Goal: Browse casually

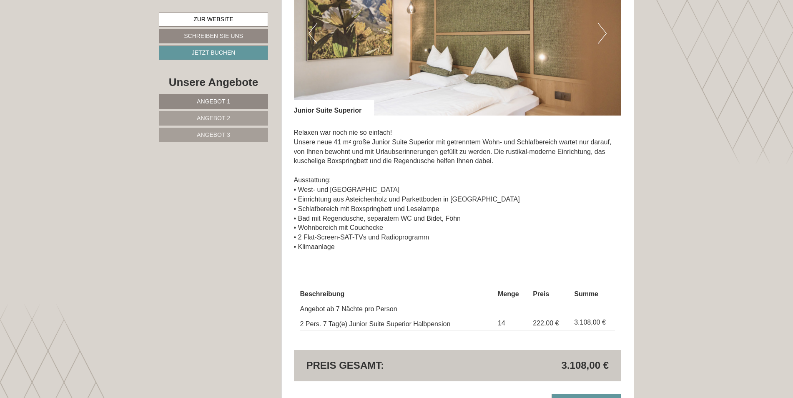
scroll to position [1807, 0]
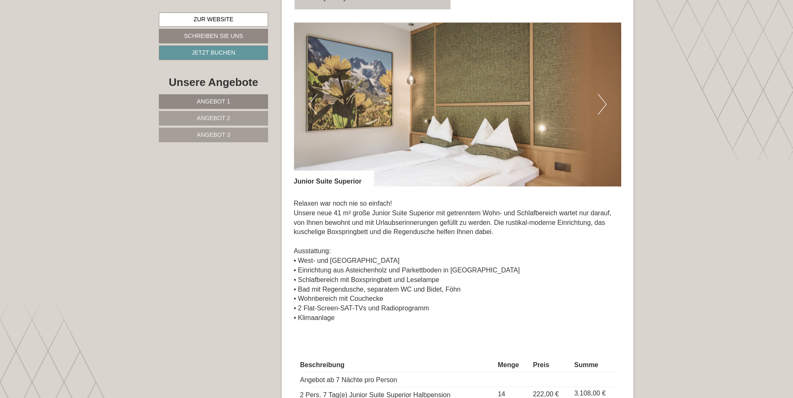
click at [604, 98] on button "Next" at bounding box center [602, 104] width 9 height 21
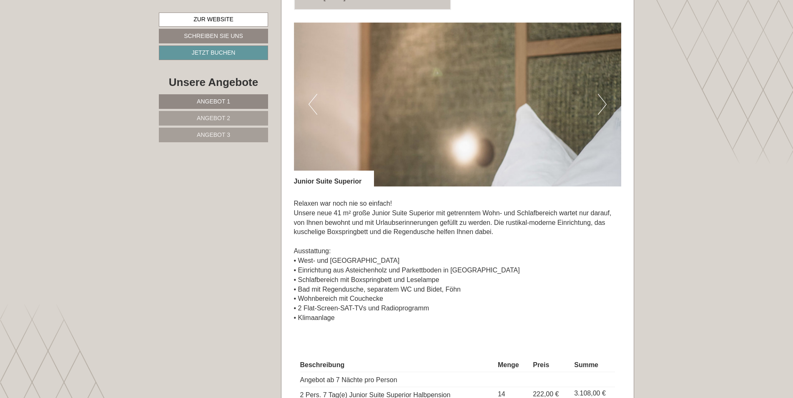
click at [605, 98] on button "Next" at bounding box center [602, 104] width 9 height 21
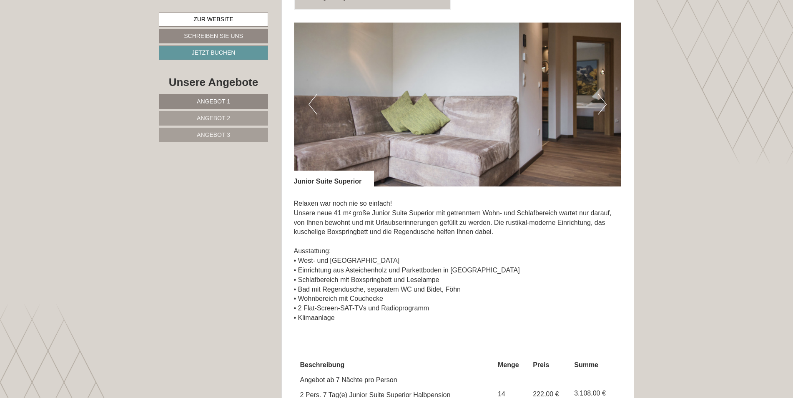
click at [605, 98] on button "Next" at bounding box center [602, 104] width 9 height 21
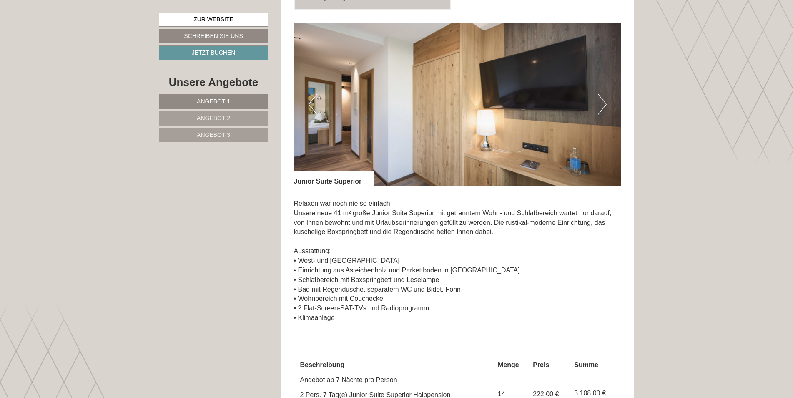
click at [605, 98] on button "Next" at bounding box center [602, 104] width 9 height 21
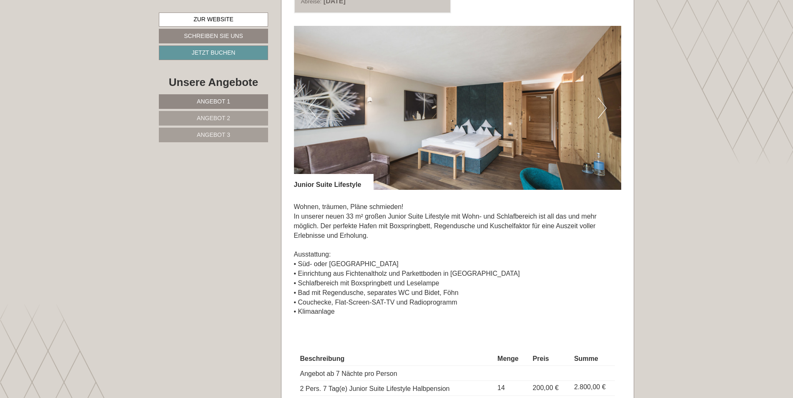
scroll to position [1181, 0]
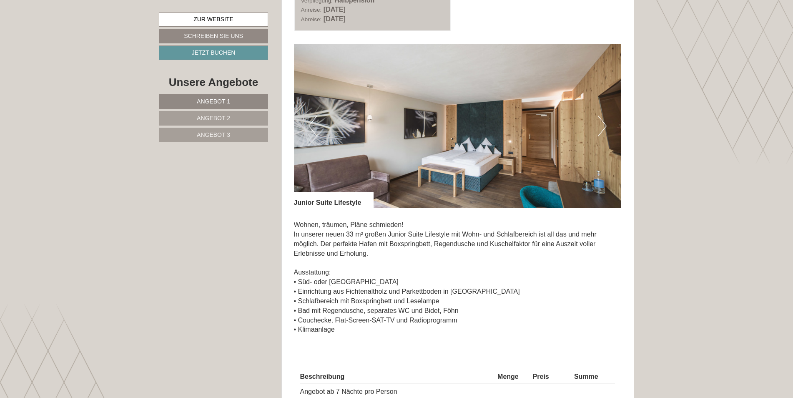
click at [593, 119] on img at bounding box center [458, 126] width 328 height 164
click at [598, 120] on button "Next" at bounding box center [602, 126] width 9 height 21
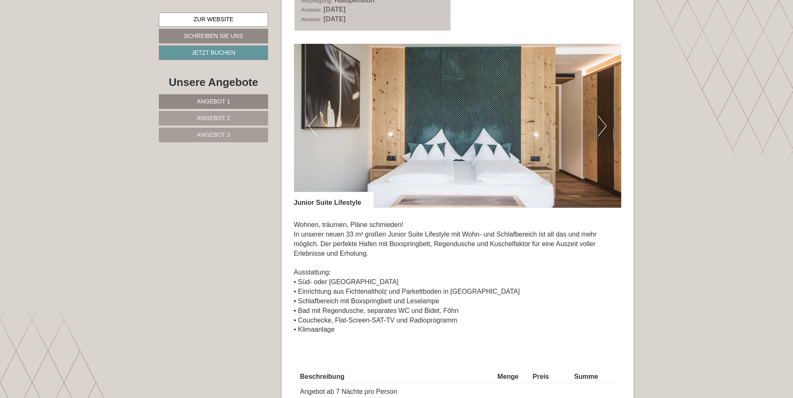
click at [602, 122] on button "Next" at bounding box center [602, 126] width 9 height 21
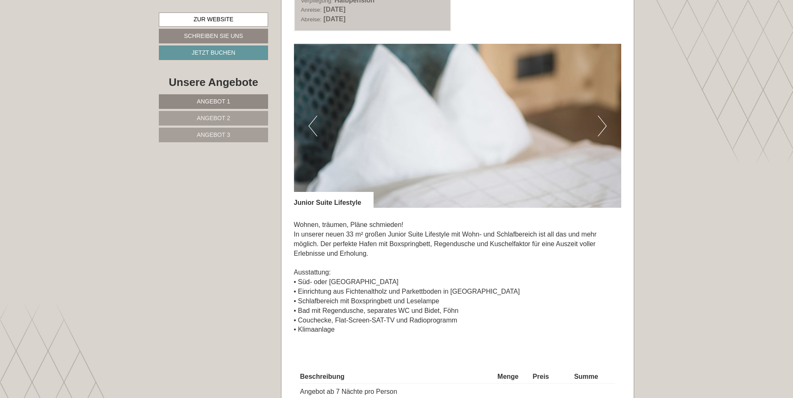
click at [602, 122] on button "Next" at bounding box center [602, 126] width 9 height 21
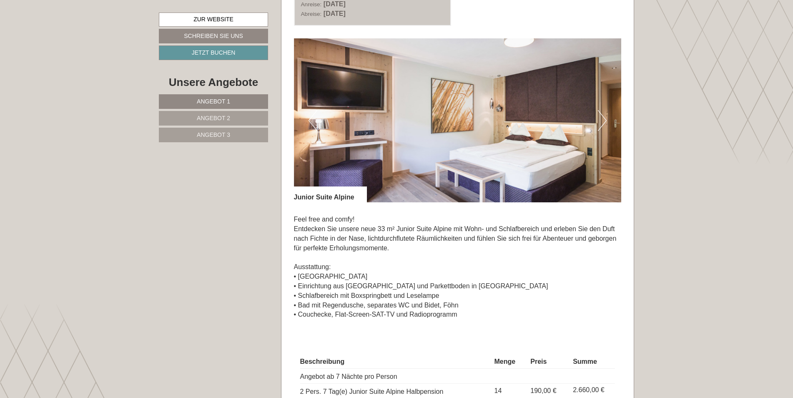
scroll to position [556, 0]
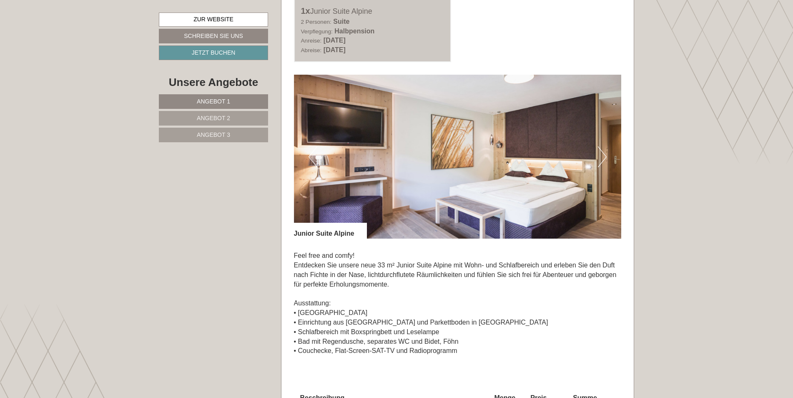
click at [603, 157] on button "Next" at bounding box center [602, 156] width 9 height 21
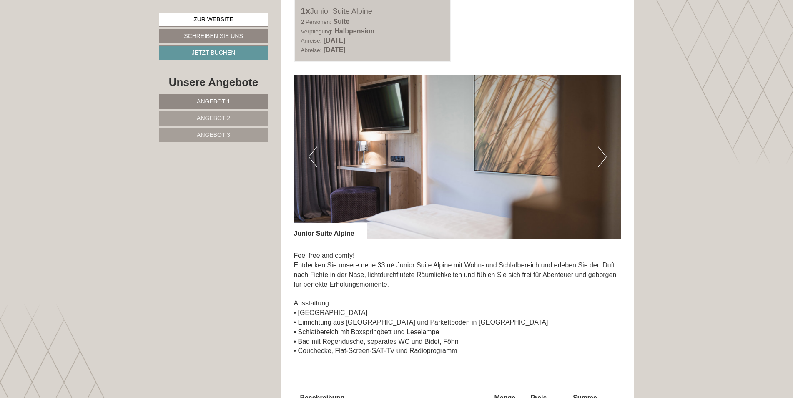
click at [603, 157] on button "Next" at bounding box center [602, 156] width 9 height 21
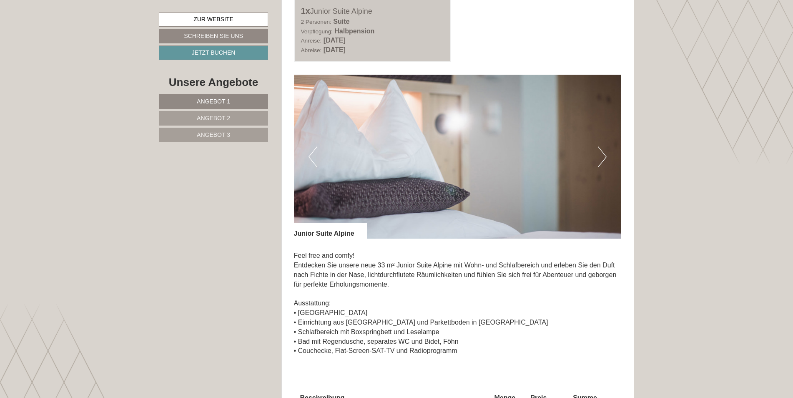
click at [603, 157] on button "Next" at bounding box center [602, 156] width 9 height 21
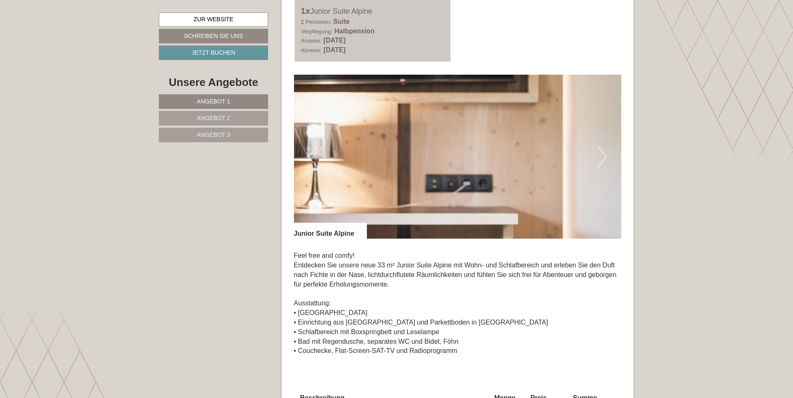
click at [603, 154] on button "Next" at bounding box center [602, 156] width 9 height 21
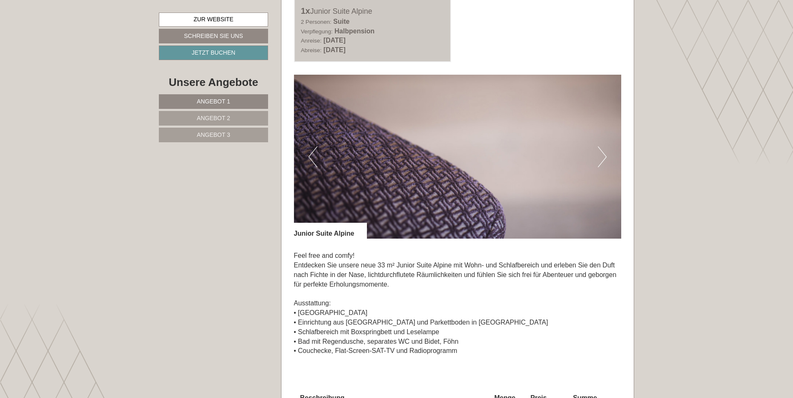
click at [600, 165] on button "Next" at bounding box center [602, 156] width 9 height 21
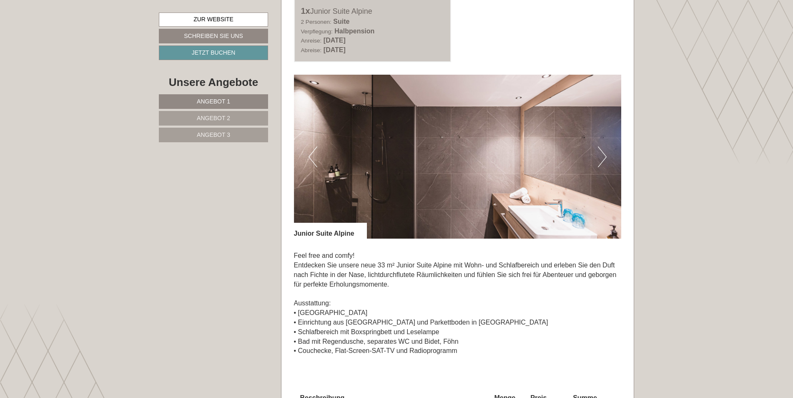
click at [600, 166] on button "Next" at bounding box center [602, 156] width 9 height 21
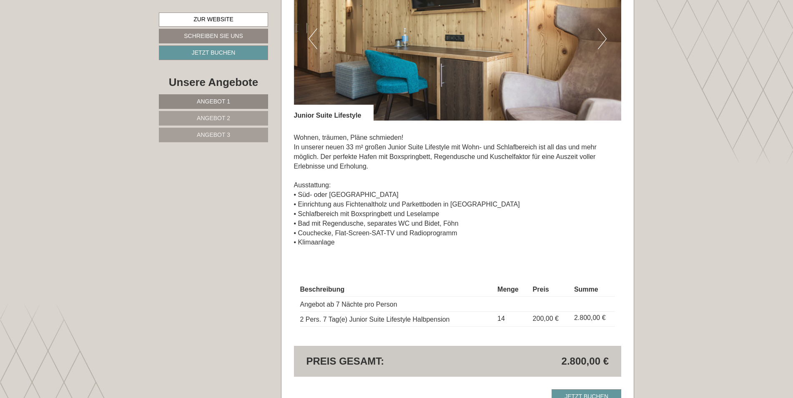
scroll to position [1112, 0]
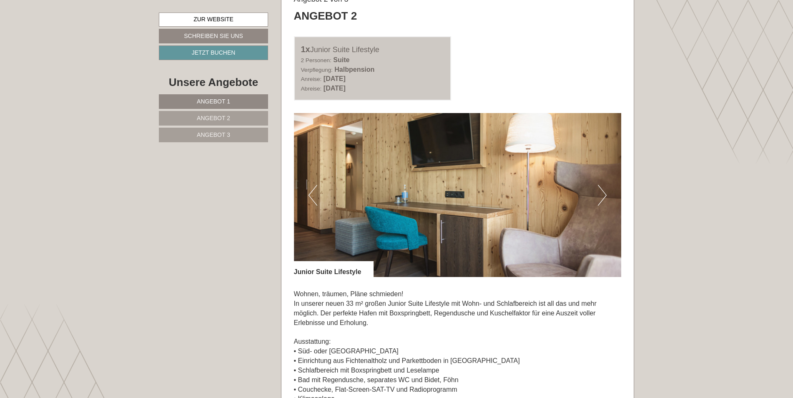
click at [309, 196] on button "Previous" at bounding box center [313, 195] width 9 height 21
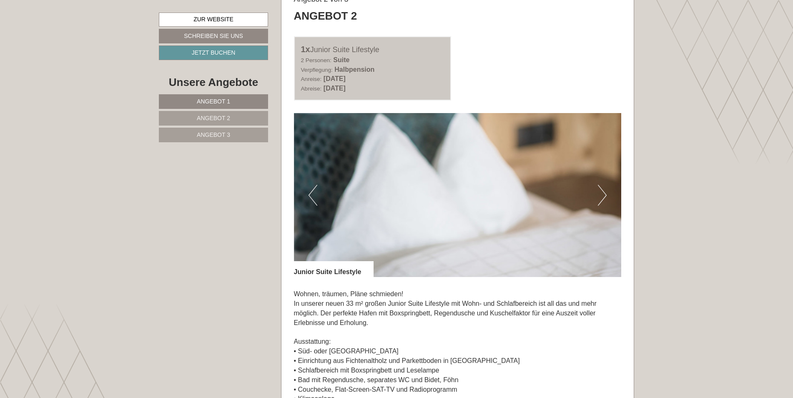
click at [309, 194] on button "Previous" at bounding box center [313, 195] width 9 height 21
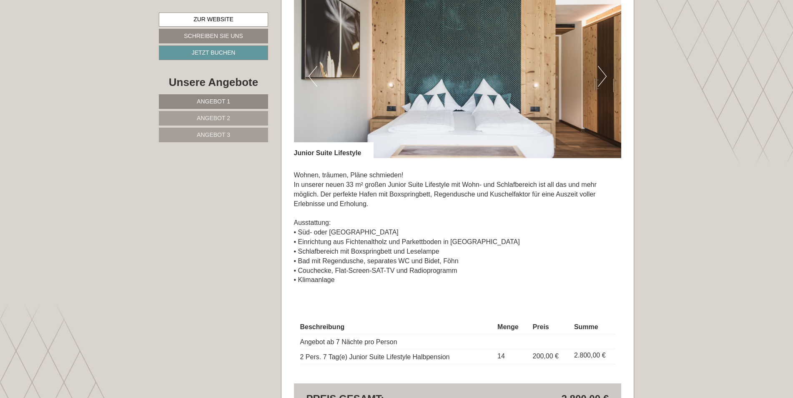
scroll to position [1251, 0]
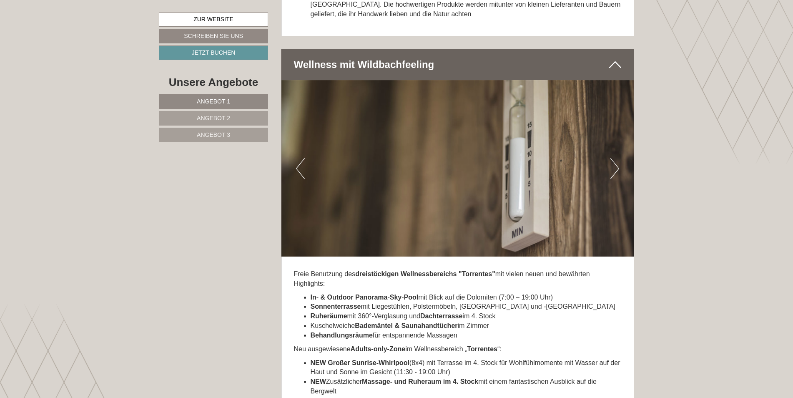
scroll to position [2849, 0]
